Goal: Browse casually

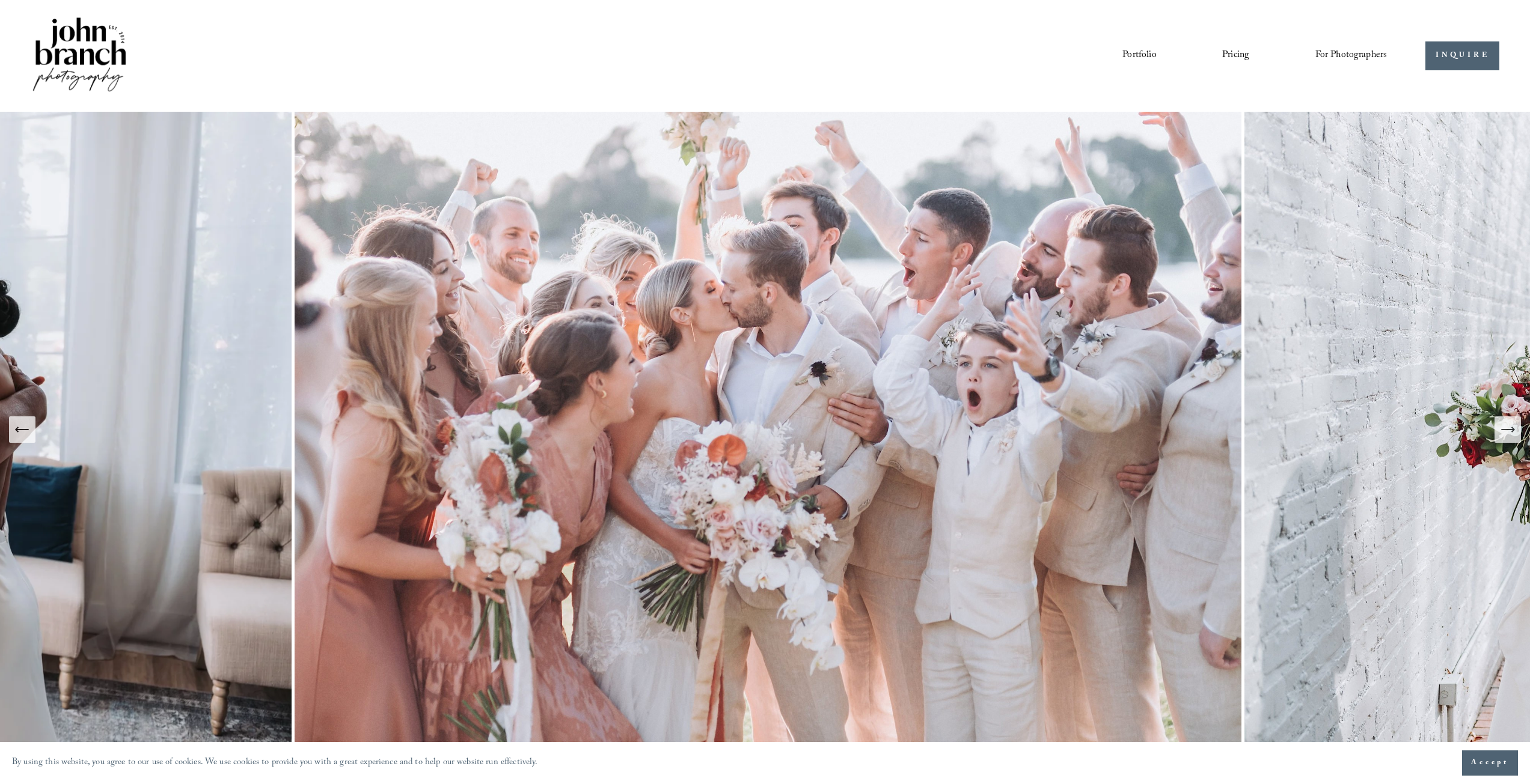
click at [1480, 766] on span "Accept" at bounding box center [1489, 763] width 38 height 12
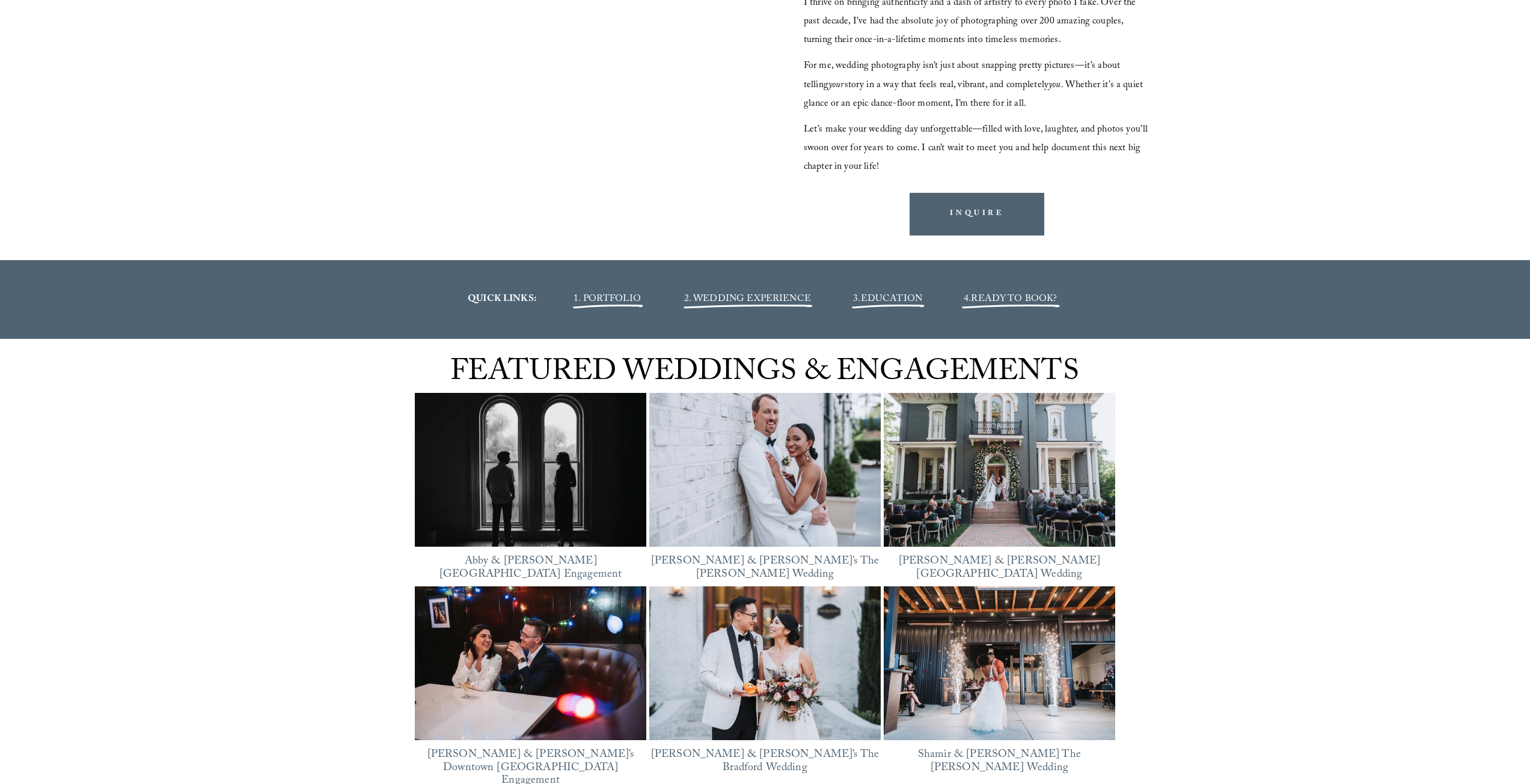
scroll to position [1622, 0]
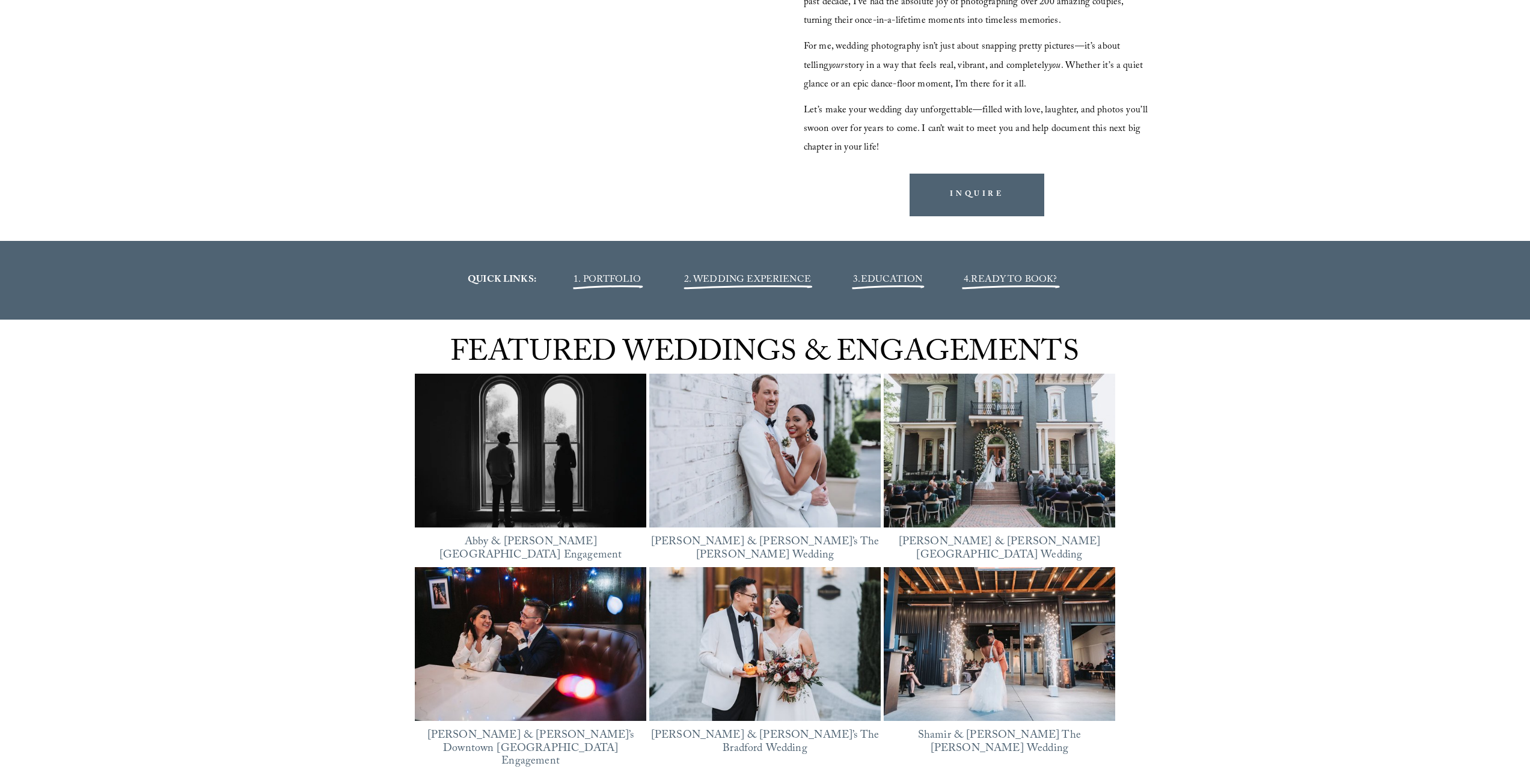
click at [800, 665] on img at bounding box center [765, 645] width 232 height 154
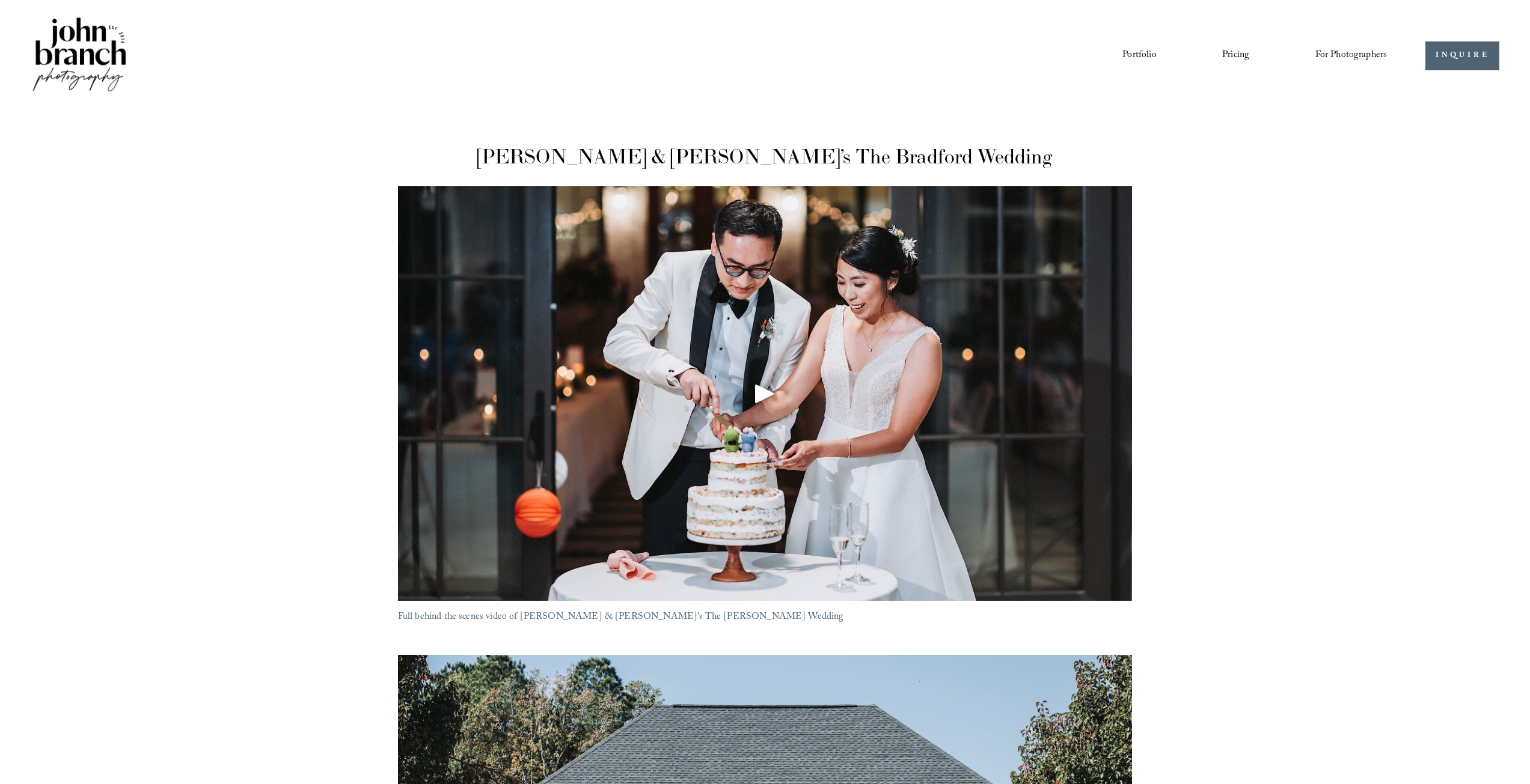
click at [726, 389] on div at bounding box center [765, 394] width 735 height 415
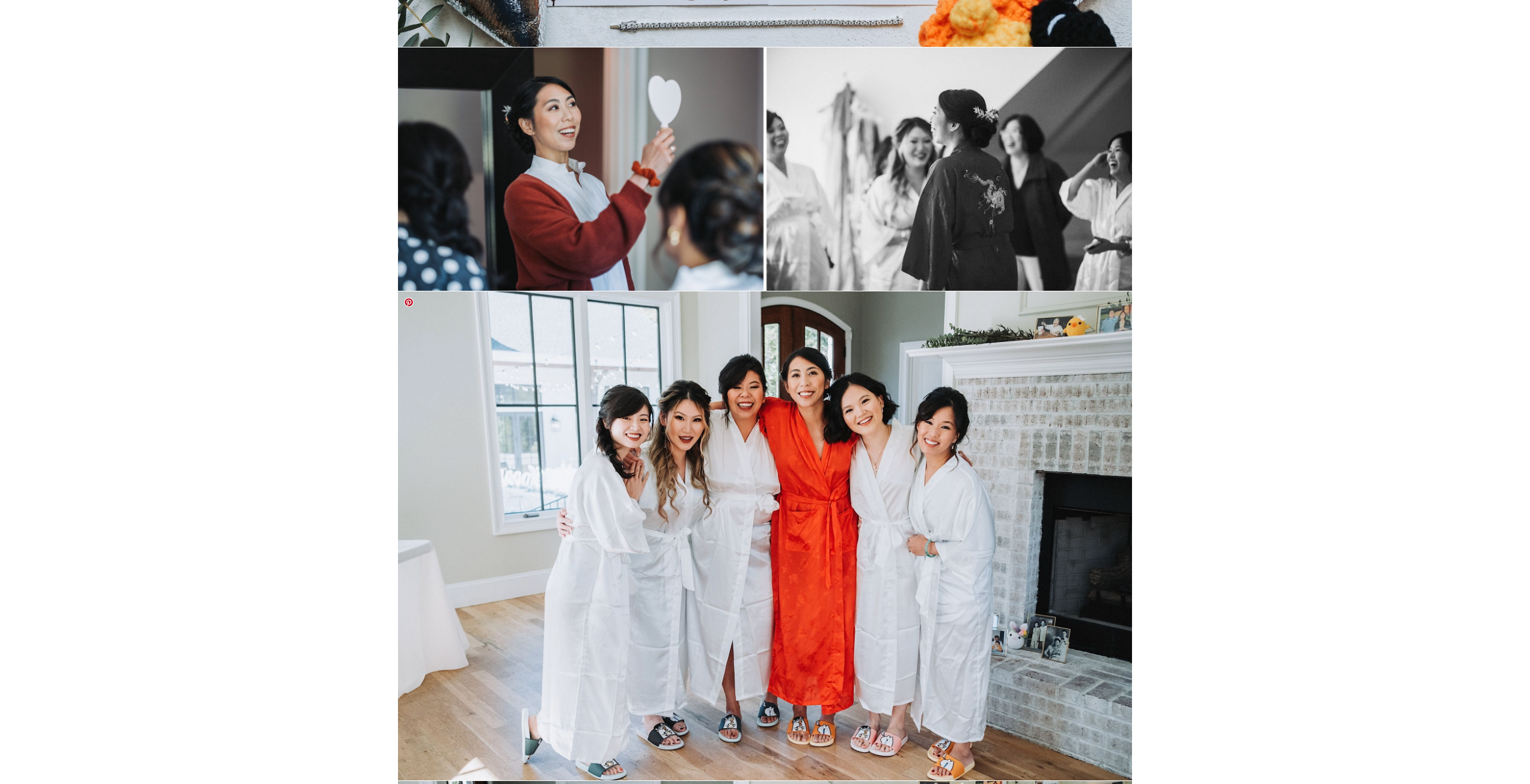
scroll to position [2283, 0]
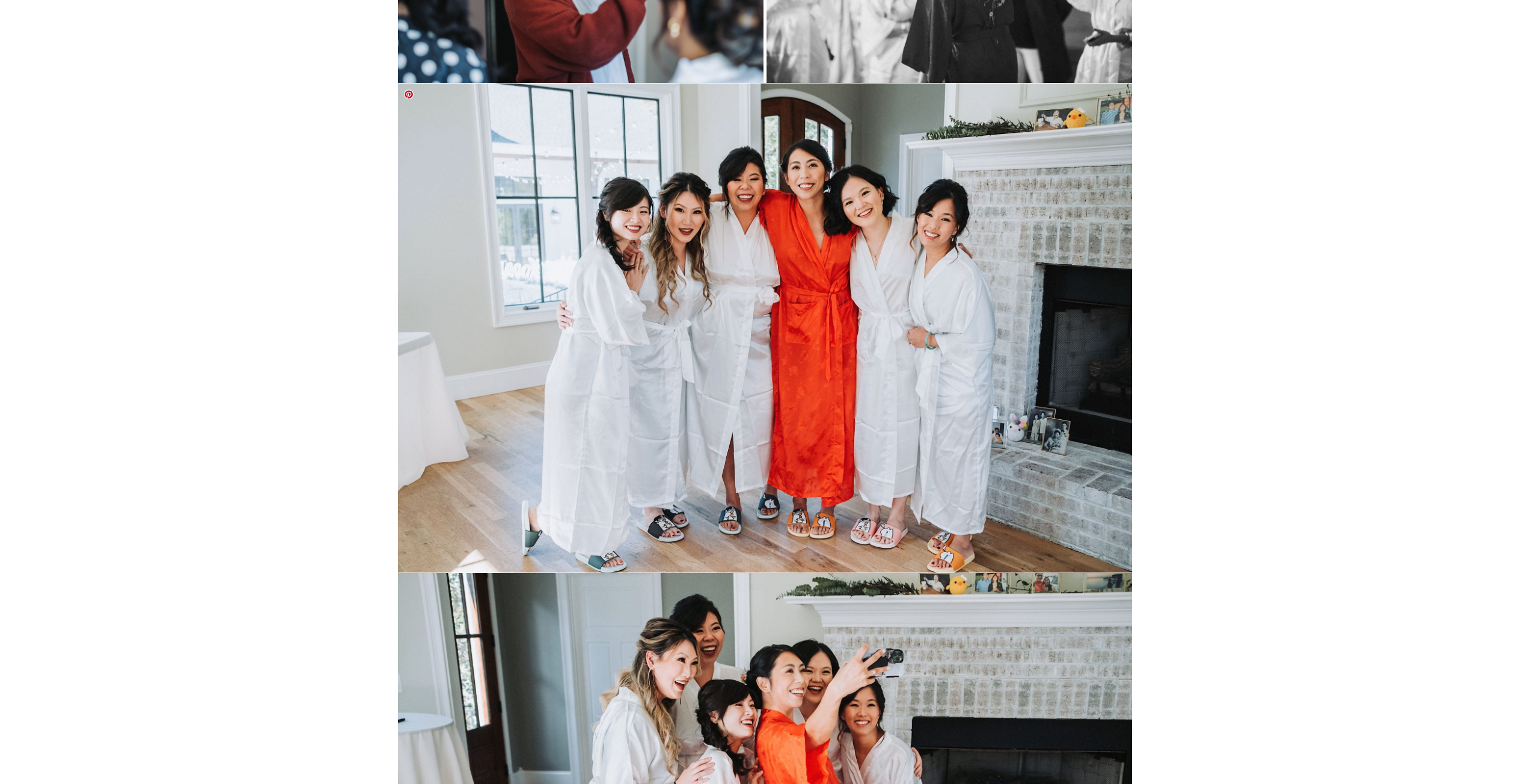
click at [642, 400] on img at bounding box center [765, 328] width 735 height 490
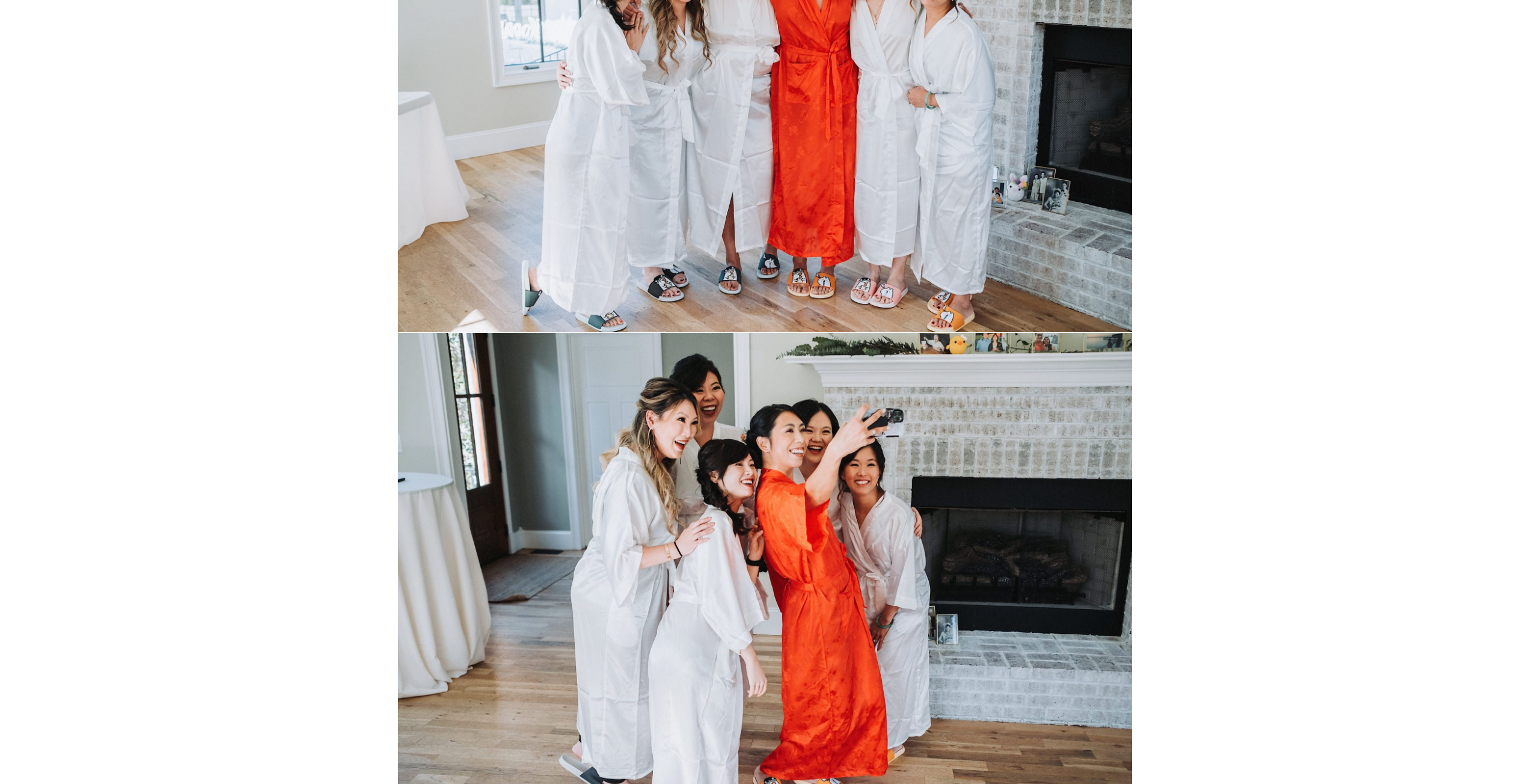
click at [735, 298] on img at bounding box center [765, 87] width 735 height 490
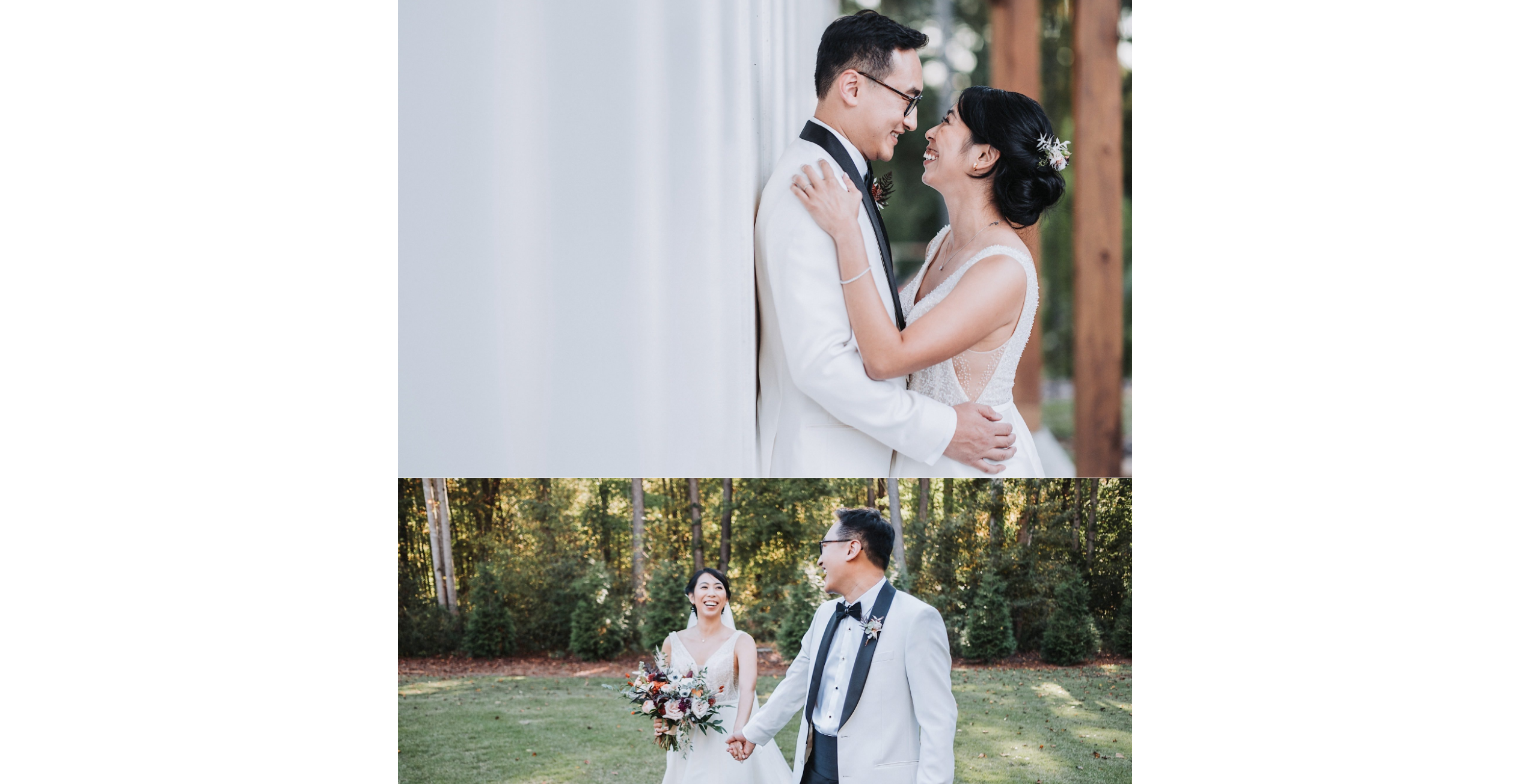
scroll to position [17128, 0]
